Goal: Task Accomplishment & Management: Use online tool/utility

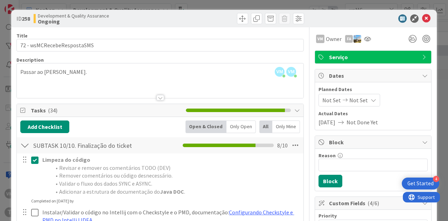
scroll to position [841, 0]
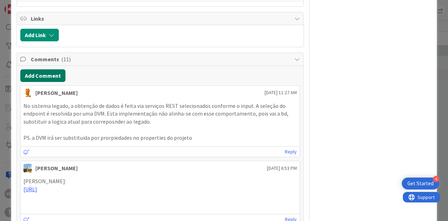
click at [38, 82] on button "Add Comment" at bounding box center [42, 75] width 45 height 13
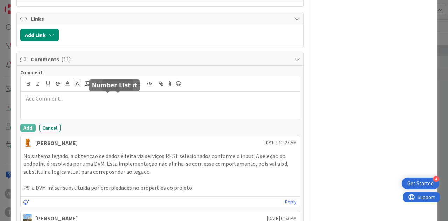
click at [110, 87] on icon "button" at bounding box center [108, 84] width 6 height 6
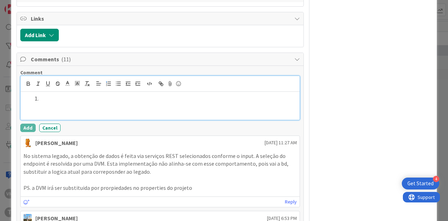
click at [124, 103] on li at bounding box center [164, 99] width 265 height 8
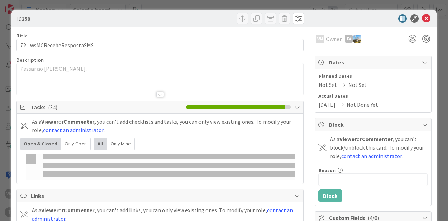
type input "wsMC"
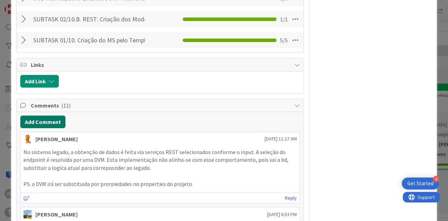
scroll to position [806, 0]
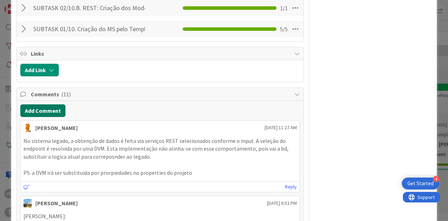
click at [40, 117] on button "Add Comment" at bounding box center [42, 110] width 45 height 13
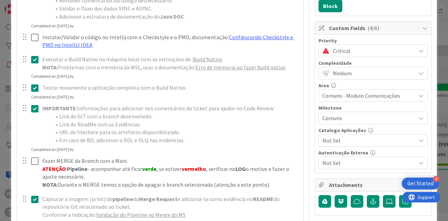
scroll to position [70, 0]
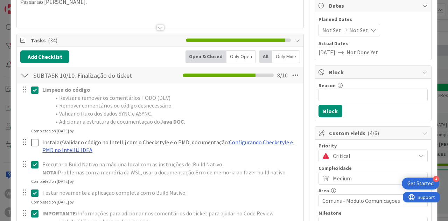
click at [25, 72] on div at bounding box center [24, 75] width 9 height 13
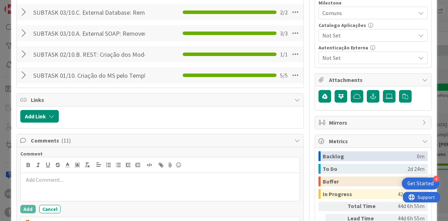
scroll to position [420, 0]
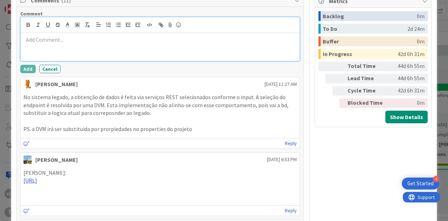
click at [82, 41] on p at bounding box center [160, 40] width 274 height 8
click at [112, 23] on button "button" at bounding box center [109, 25] width 10 height 8
click at [114, 25] on button "button" at bounding box center [119, 25] width 10 height 8
click at [111, 25] on button "button" at bounding box center [109, 25] width 10 height 8
click at [121, 47] on li at bounding box center [164, 48] width 265 height 8
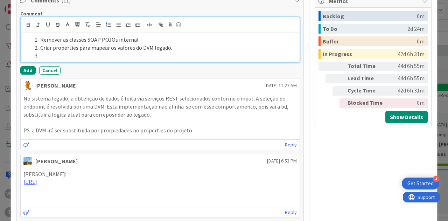
click at [77, 53] on li at bounding box center [164, 56] width 265 height 8
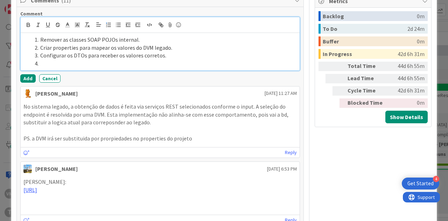
click at [67, 63] on li at bounding box center [164, 64] width 265 height 8
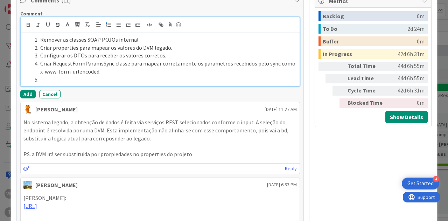
click at [43, 81] on li at bounding box center [164, 80] width 265 height 8
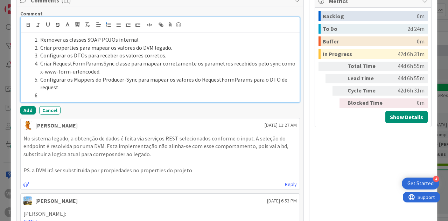
click at [72, 98] on div "Remover as classes SOAP POJOs internal. Criar properties para mapear os valores…" at bounding box center [160, 67] width 279 height 69
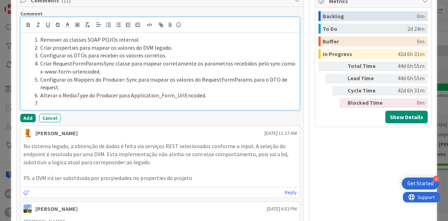
click at [58, 103] on li at bounding box center [164, 104] width 265 height 8
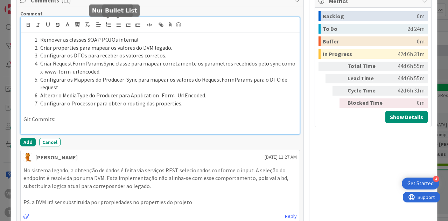
click at [122, 25] on button "button" at bounding box center [119, 25] width 10 height 8
click at [54, 129] on li at bounding box center [164, 127] width 265 height 8
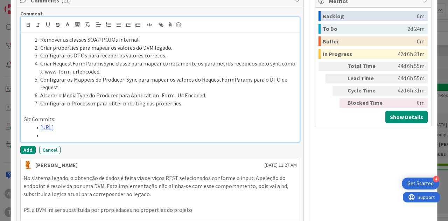
click at [64, 139] on li at bounding box center [164, 135] width 265 height 8
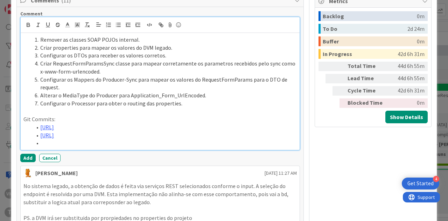
click at [62, 147] on li at bounding box center [164, 143] width 265 height 8
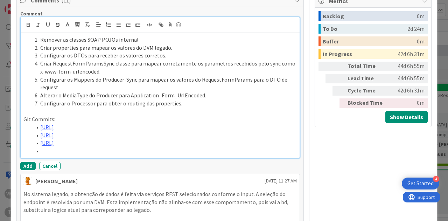
click at [69, 155] on li at bounding box center [164, 151] width 265 height 8
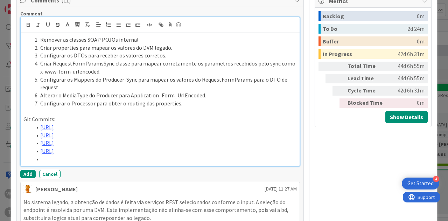
click at [53, 163] on li at bounding box center [164, 159] width 265 height 8
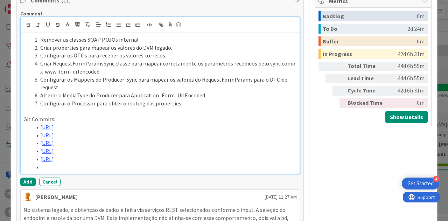
click at [59, 171] on li at bounding box center [164, 167] width 265 height 8
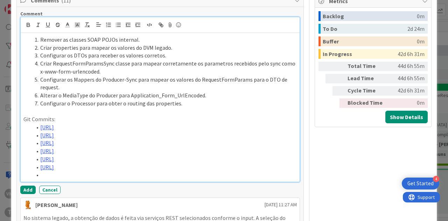
scroll to position [423, 0]
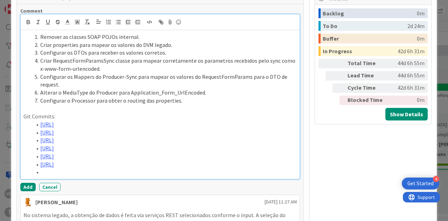
click at [92, 176] on li at bounding box center [164, 172] width 265 height 8
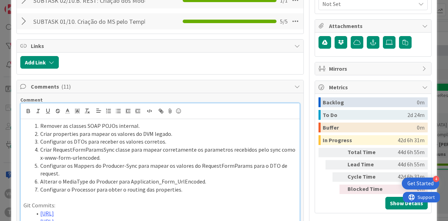
scroll to position [509, 0]
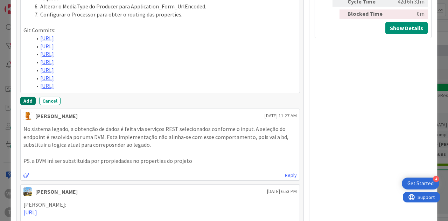
click at [29, 105] on button "Add" at bounding box center [27, 101] width 15 height 8
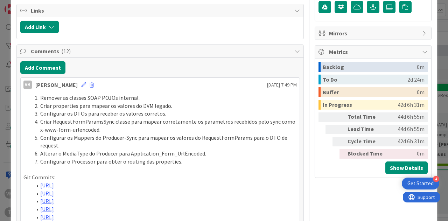
scroll to position [369, 0]
